Goal: Task Accomplishment & Management: Complete application form

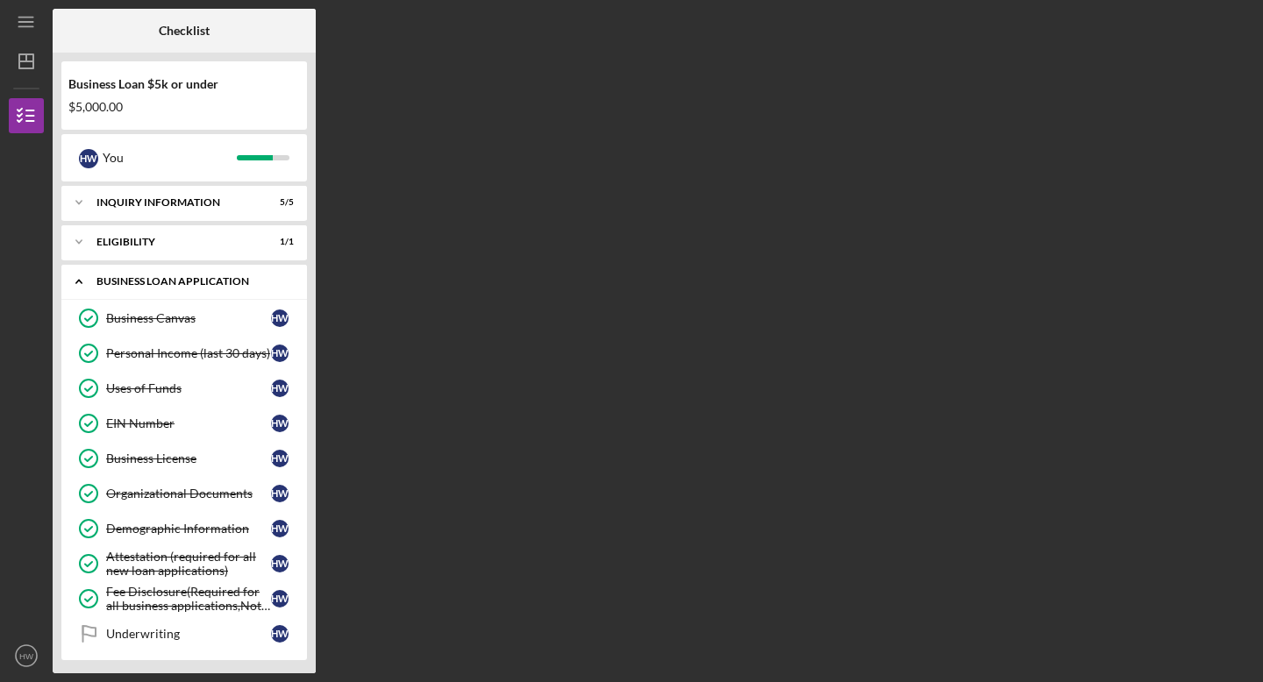
click at [218, 278] on div "BUSINESS LOAN APPLICATION" at bounding box center [190, 281] width 189 height 11
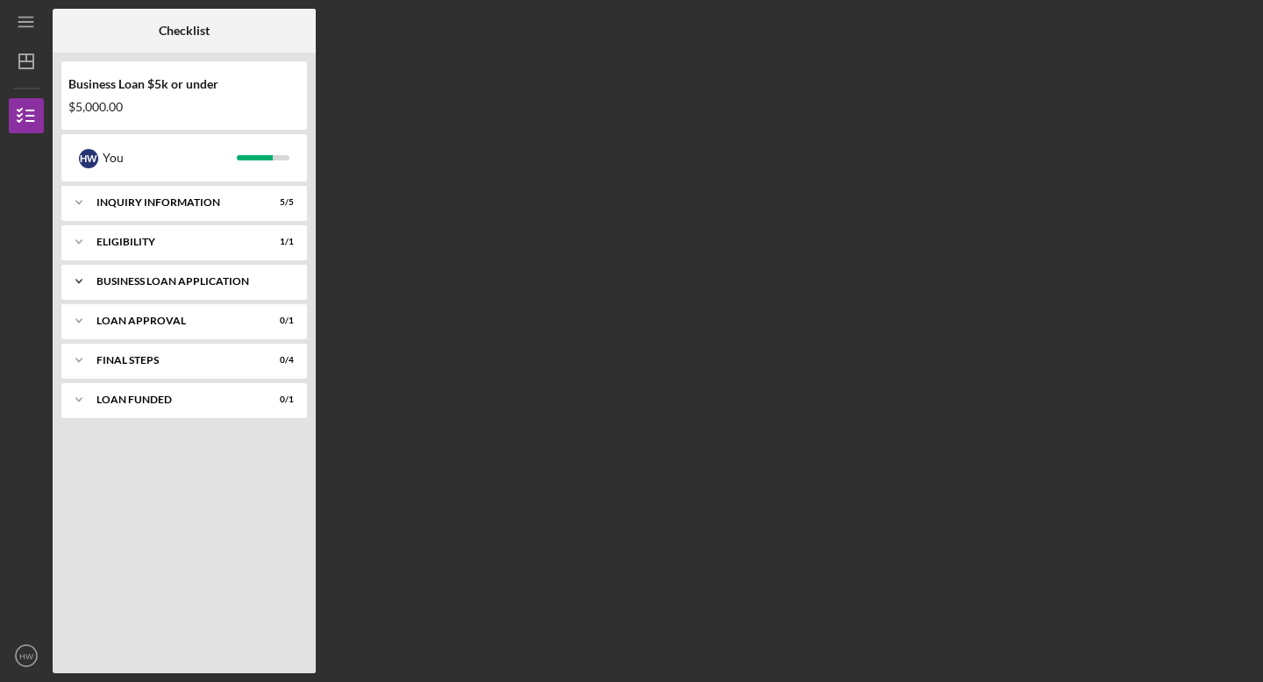
click at [193, 272] on div "Icon/Expander BUSINESS LOAN APPLICATION 9 / 10" at bounding box center [183, 281] width 245 height 35
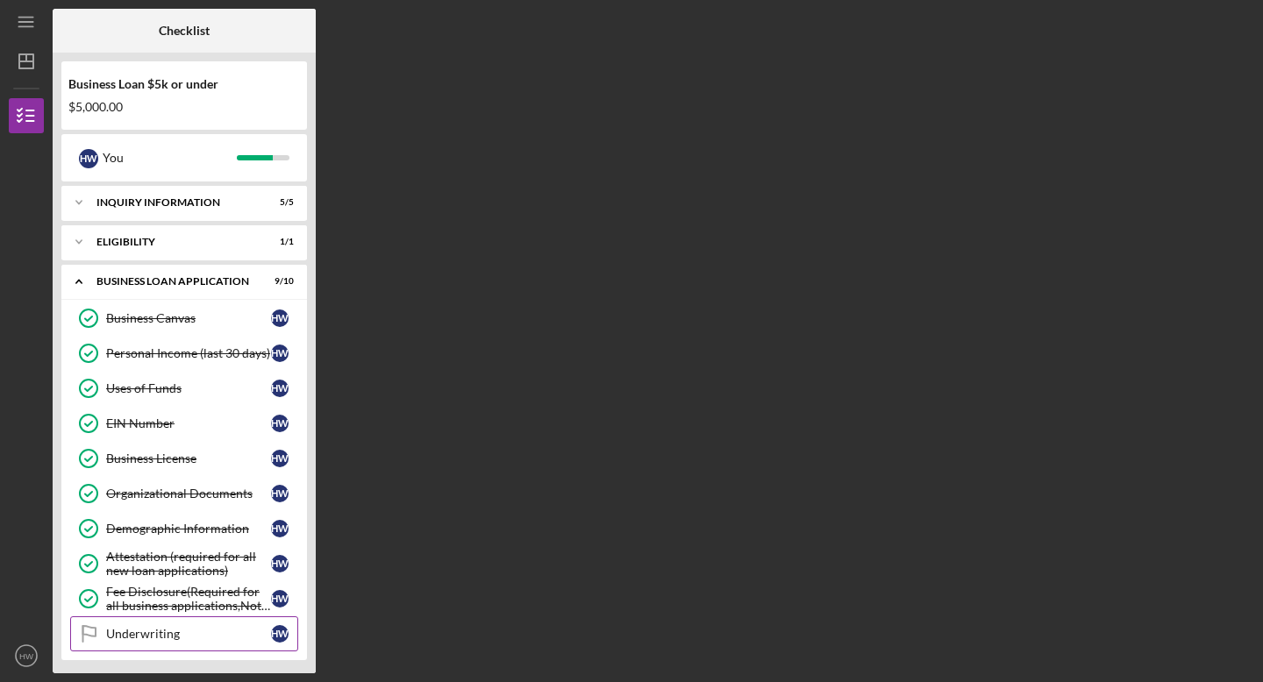
click at [159, 630] on div "Underwriting" at bounding box center [188, 634] width 165 height 14
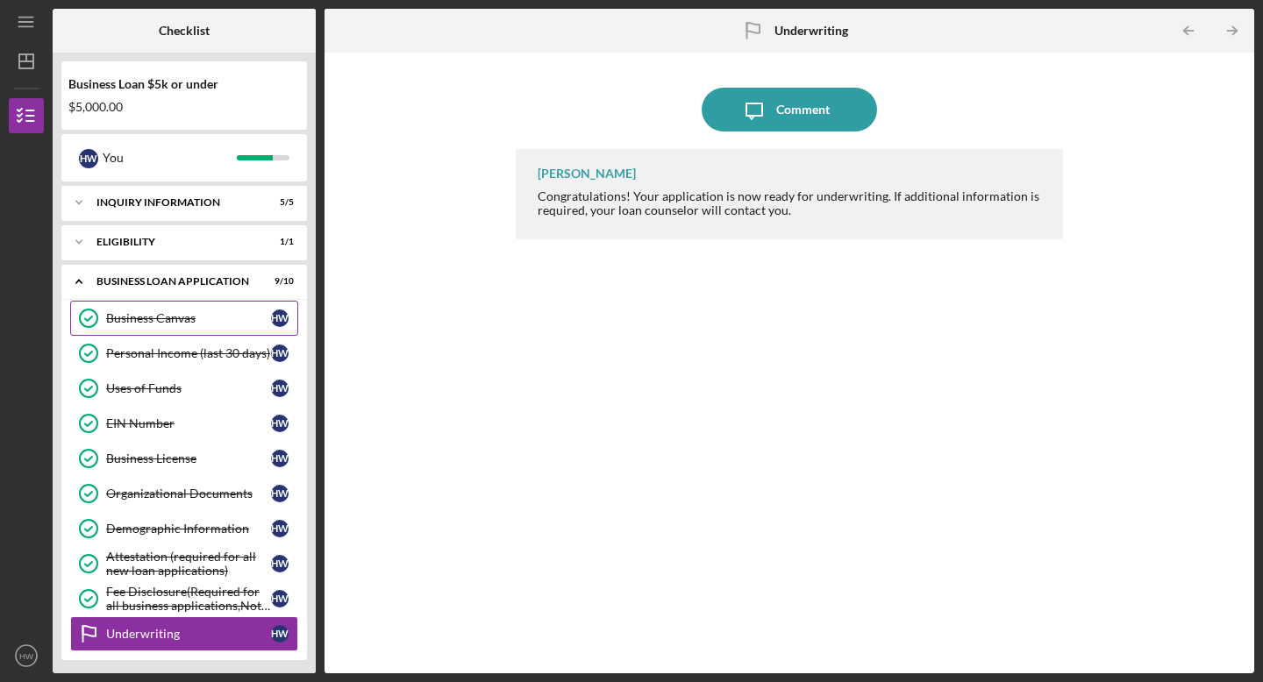
click at [190, 301] on link "Business Canvas Business Canvas H W" at bounding box center [184, 318] width 228 height 35
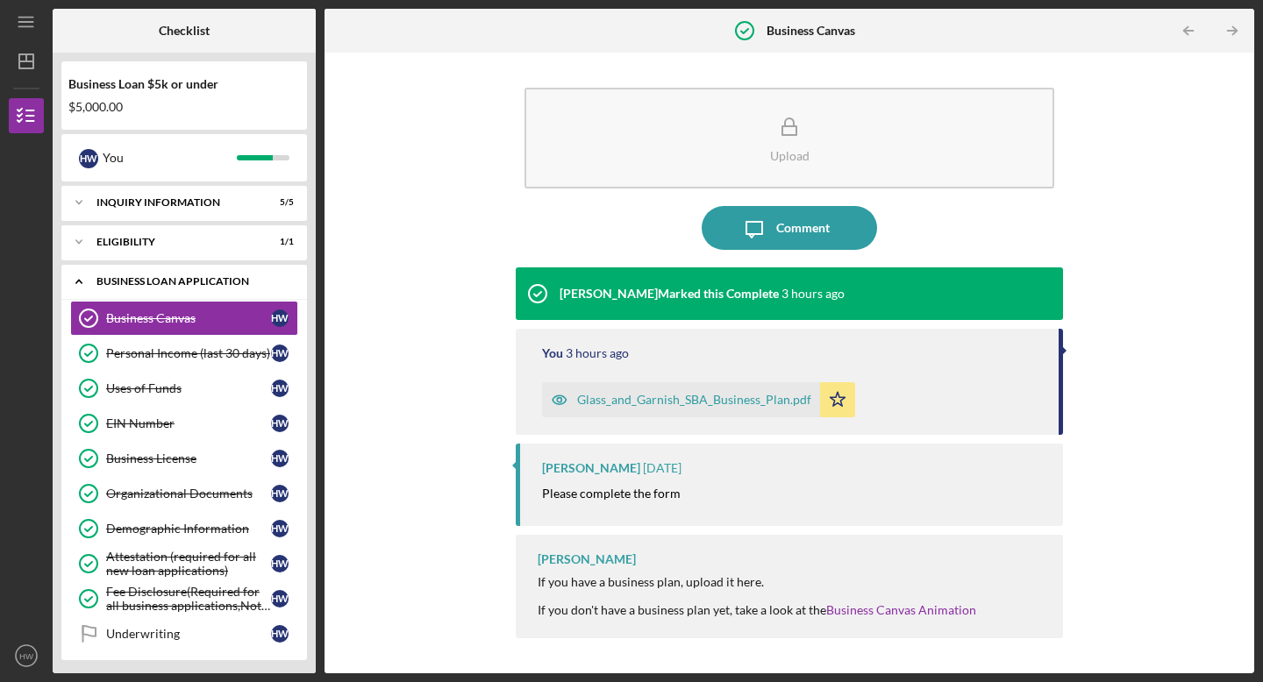
click at [192, 295] on div "Icon/Expander BUSINESS LOAN APPLICATION 9 / 10" at bounding box center [183, 282] width 245 height 36
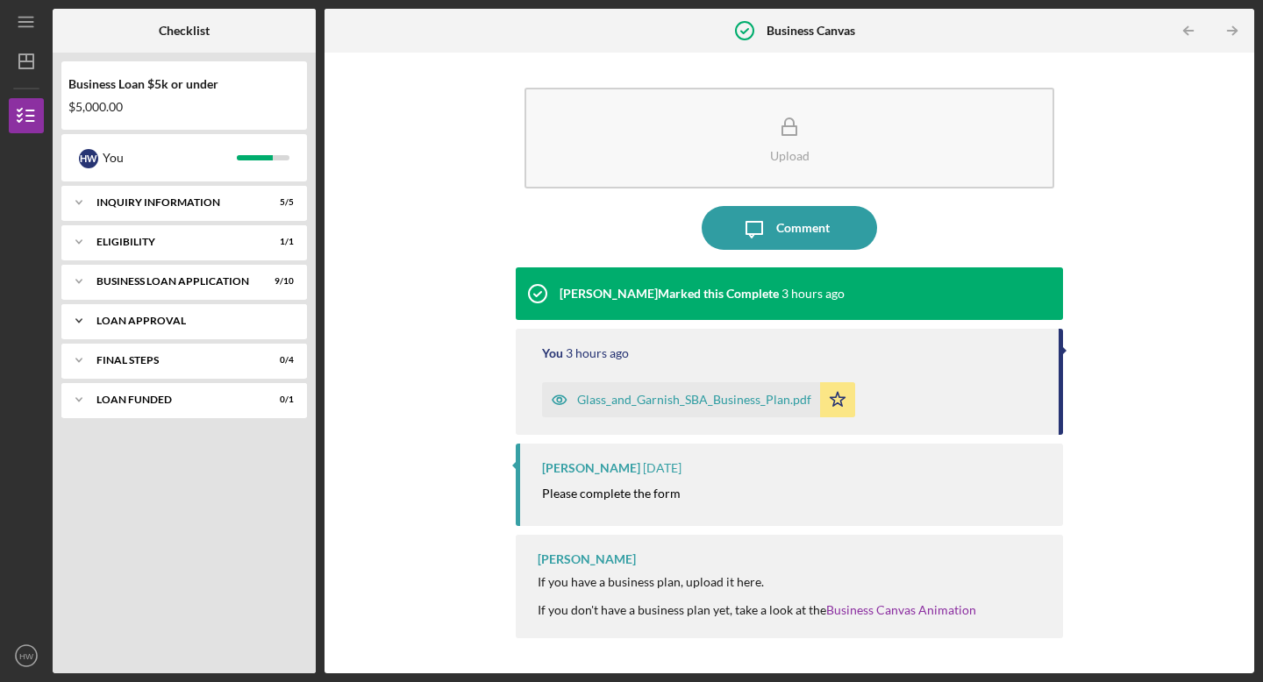
click at [192, 325] on div "Loan Approval" at bounding box center [190, 321] width 189 height 11
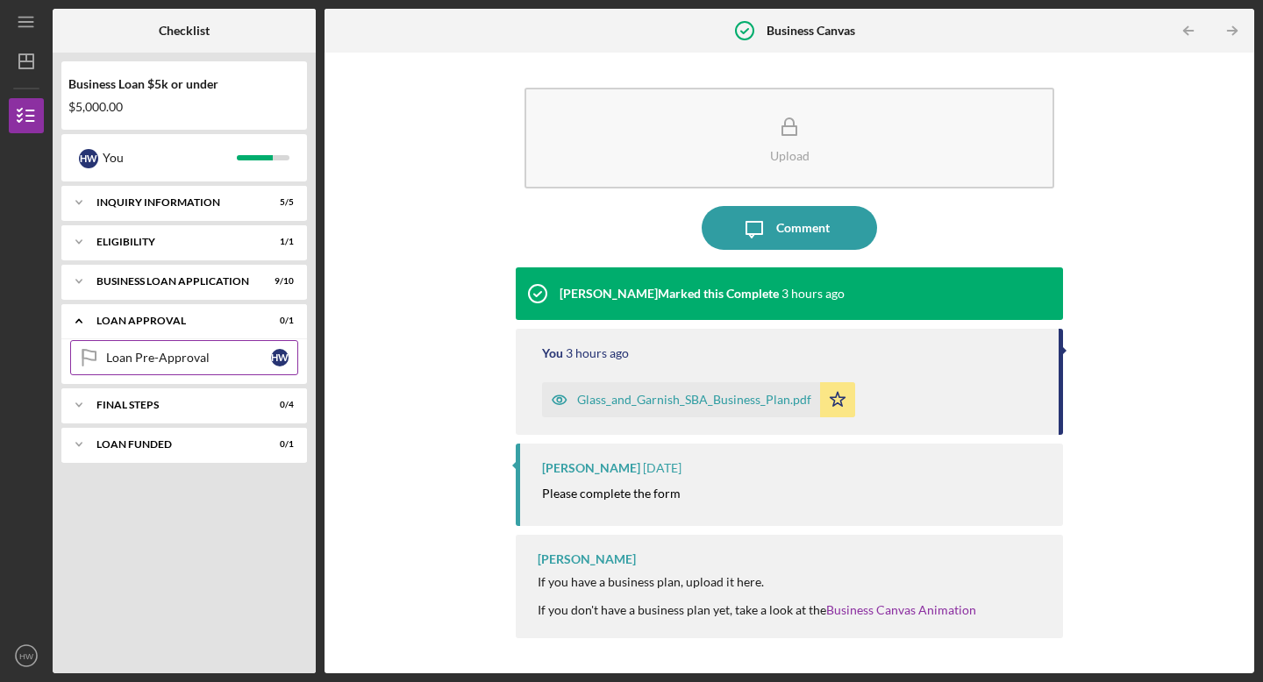
click at [196, 367] on link "Loan Pre-Approval Loan Pre-Approval H W" at bounding box center [184, 357] width 228 height 35
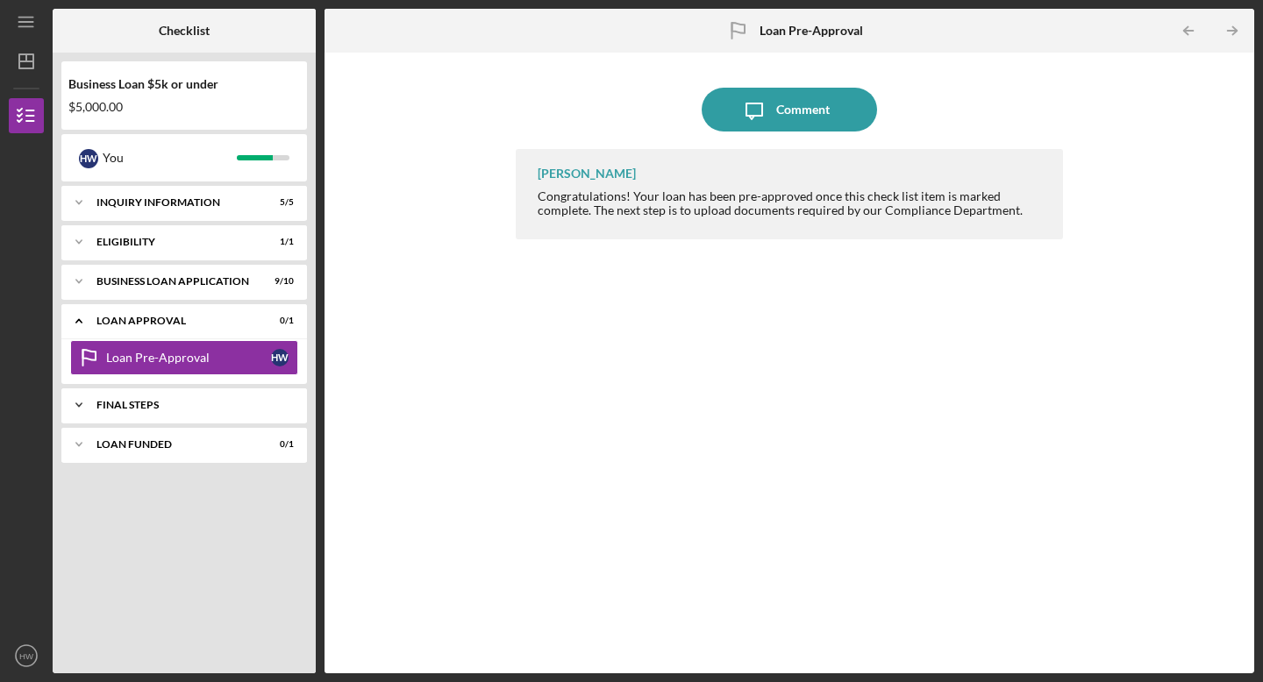
click at [131, 390] on div "Icon/Expander Final Steps 0 / 4" at bounding box center [183, 405] width 245 height 35
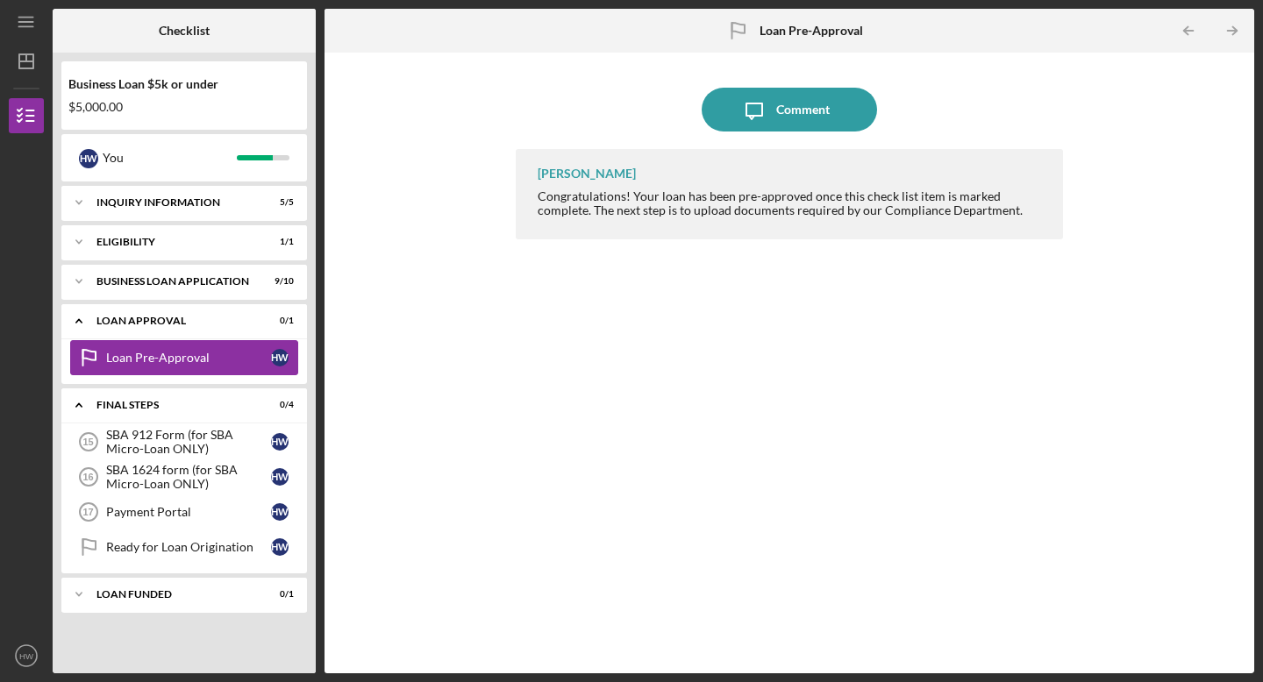
click at [154, 355] on div "Loan Pre-Approval" at bounding box center [188, 358] width 165 height 14
click at [165, 316] on div "Loan Approval" at bounding box center [190, 321] width 189 height 11
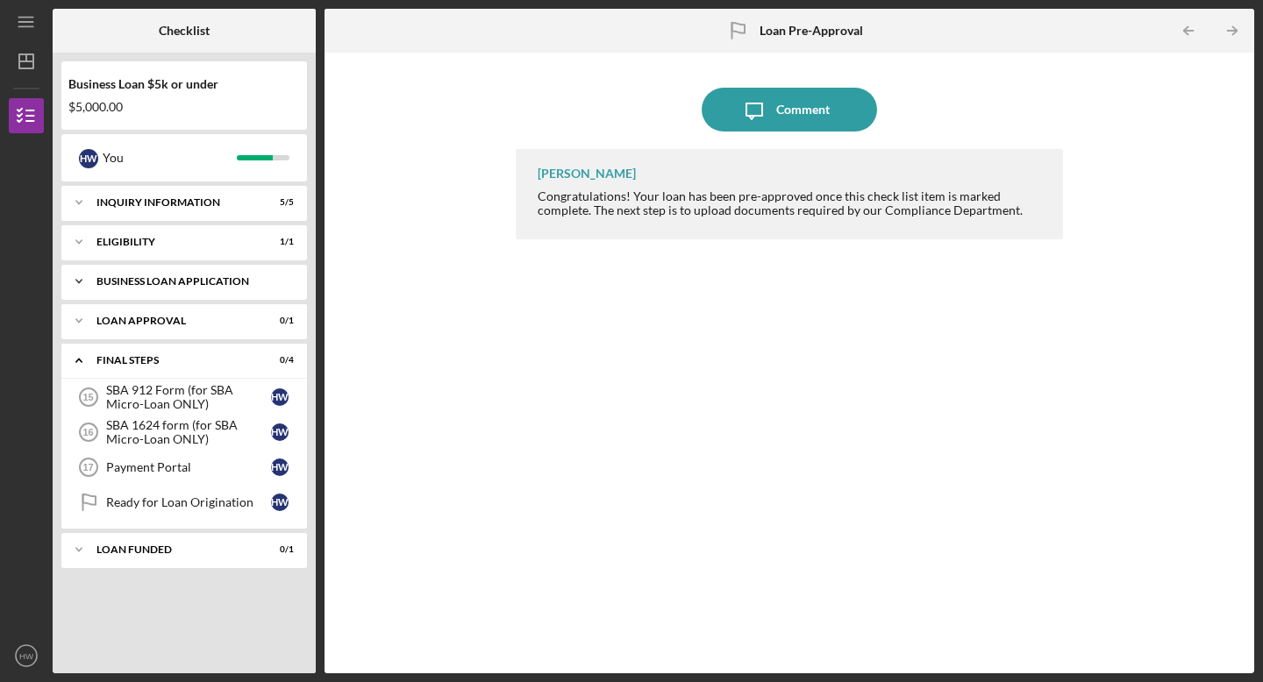
click at [177, 288] on div "Icon/Expander BUSINESS LOAN APPLICATION 9 / 10" at bounding box center [183, 281] width 245 height 35
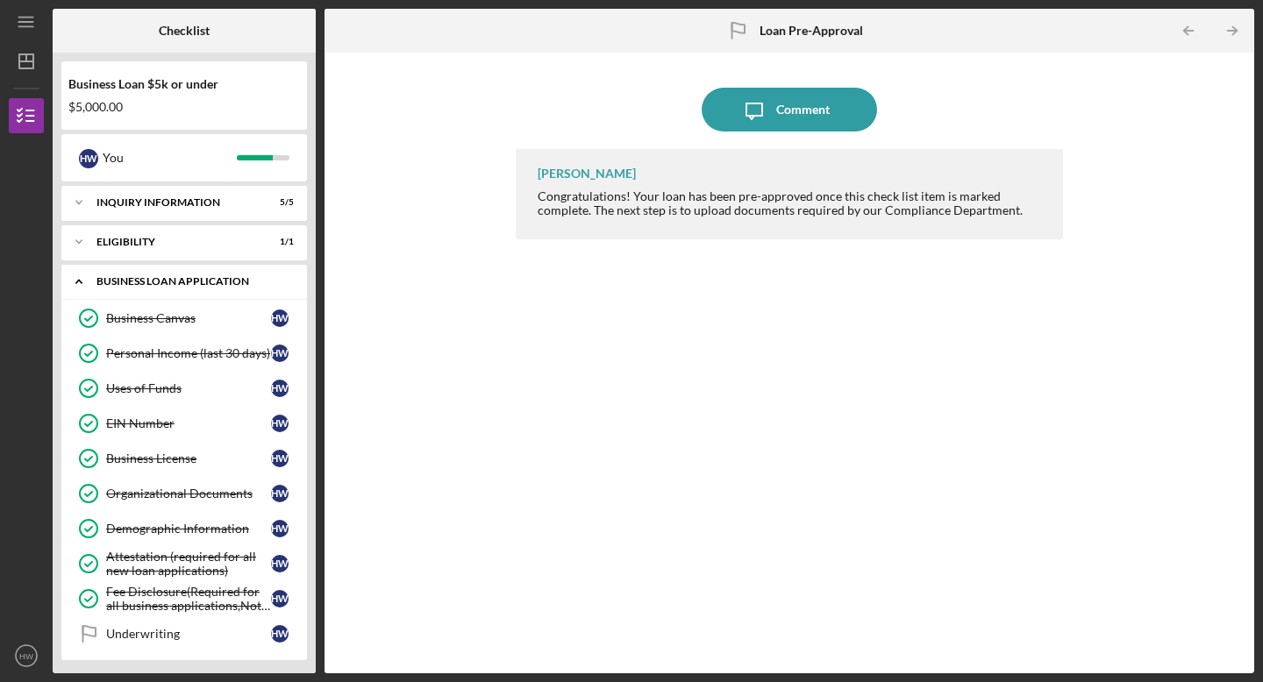
click at [177, 291] on div "Icon/Expander BUSINESS LOAN APPLICATION 9 / 10" at bounding box center [183, 282] width 245 height 36
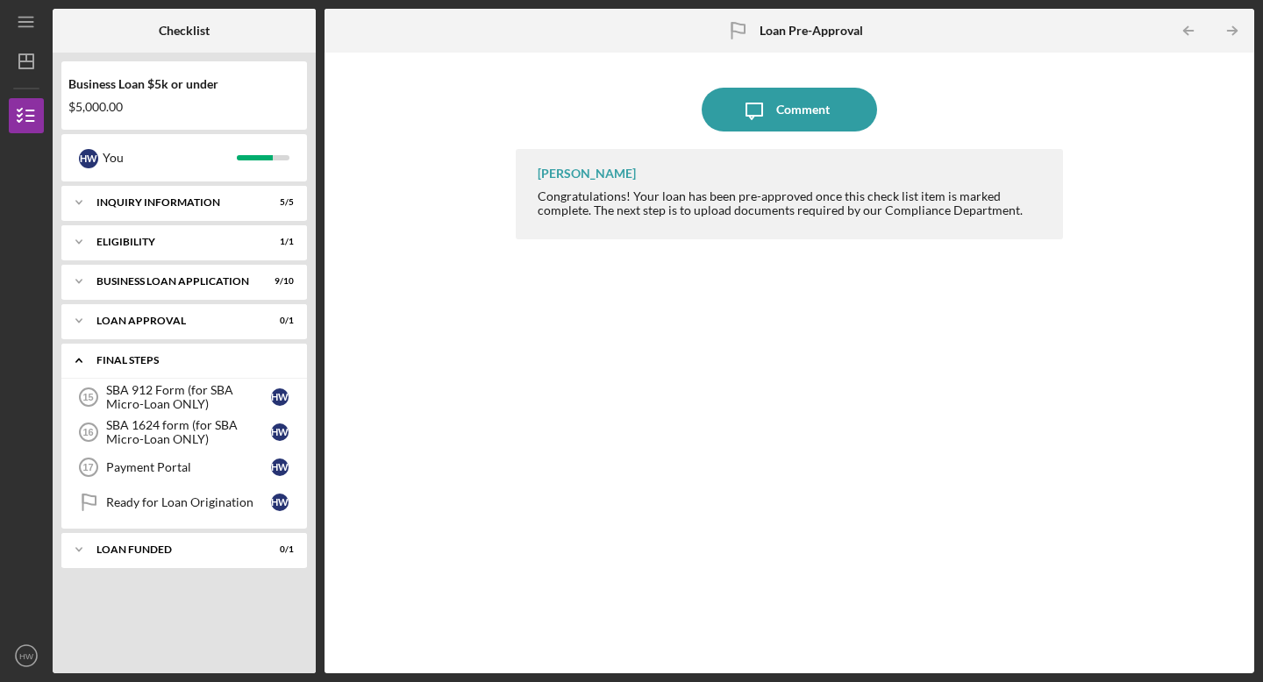
click at [173, 358] on div "Final Steps" at bounding box center [190, 360] width 189 height 11
